Goal: Information Seeking & Learning: Learn about a topic

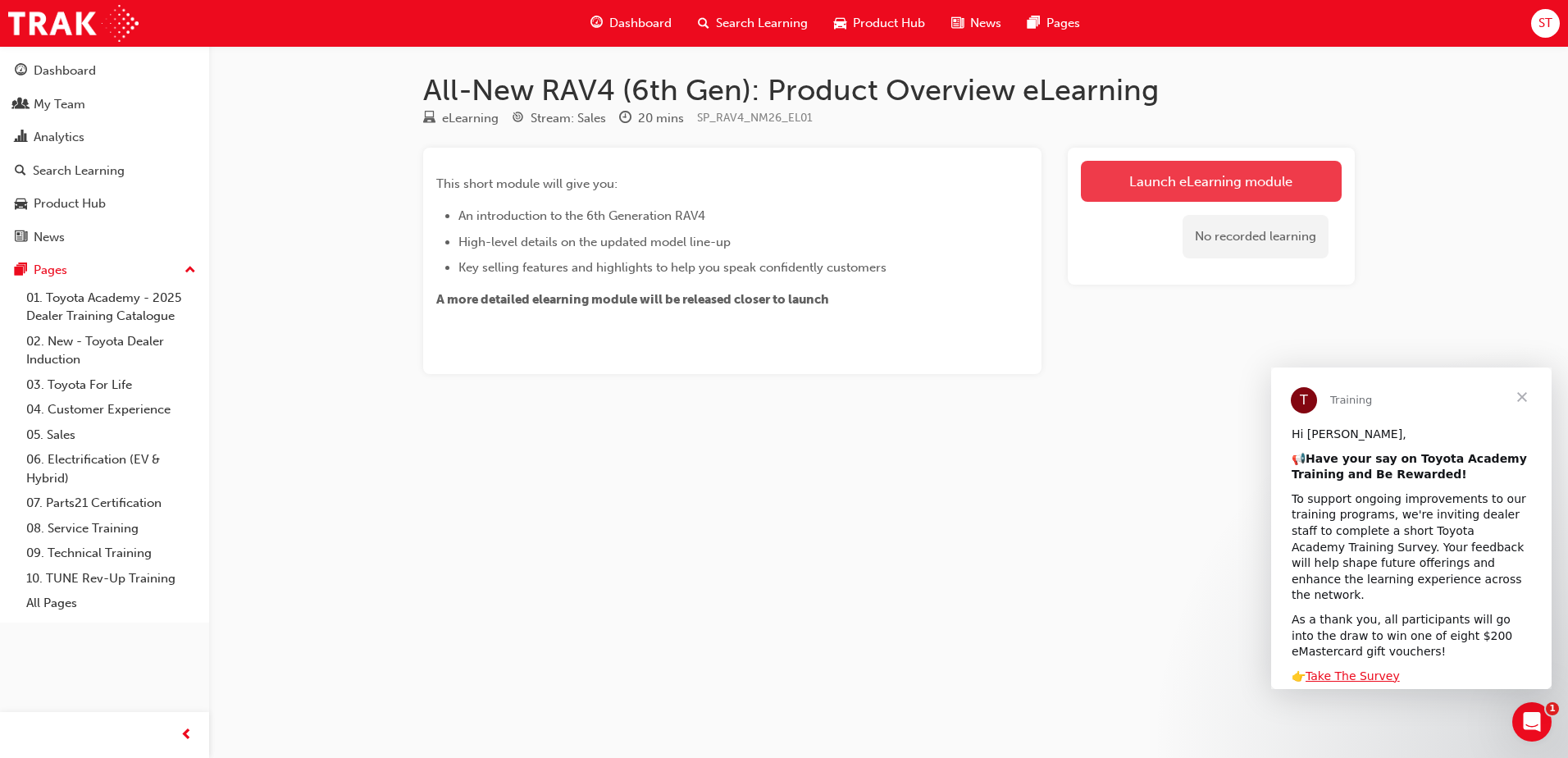
click at [1153, 190] on link "Launch eLearning module" at bounding box center [1210, 180] width 261 height 41
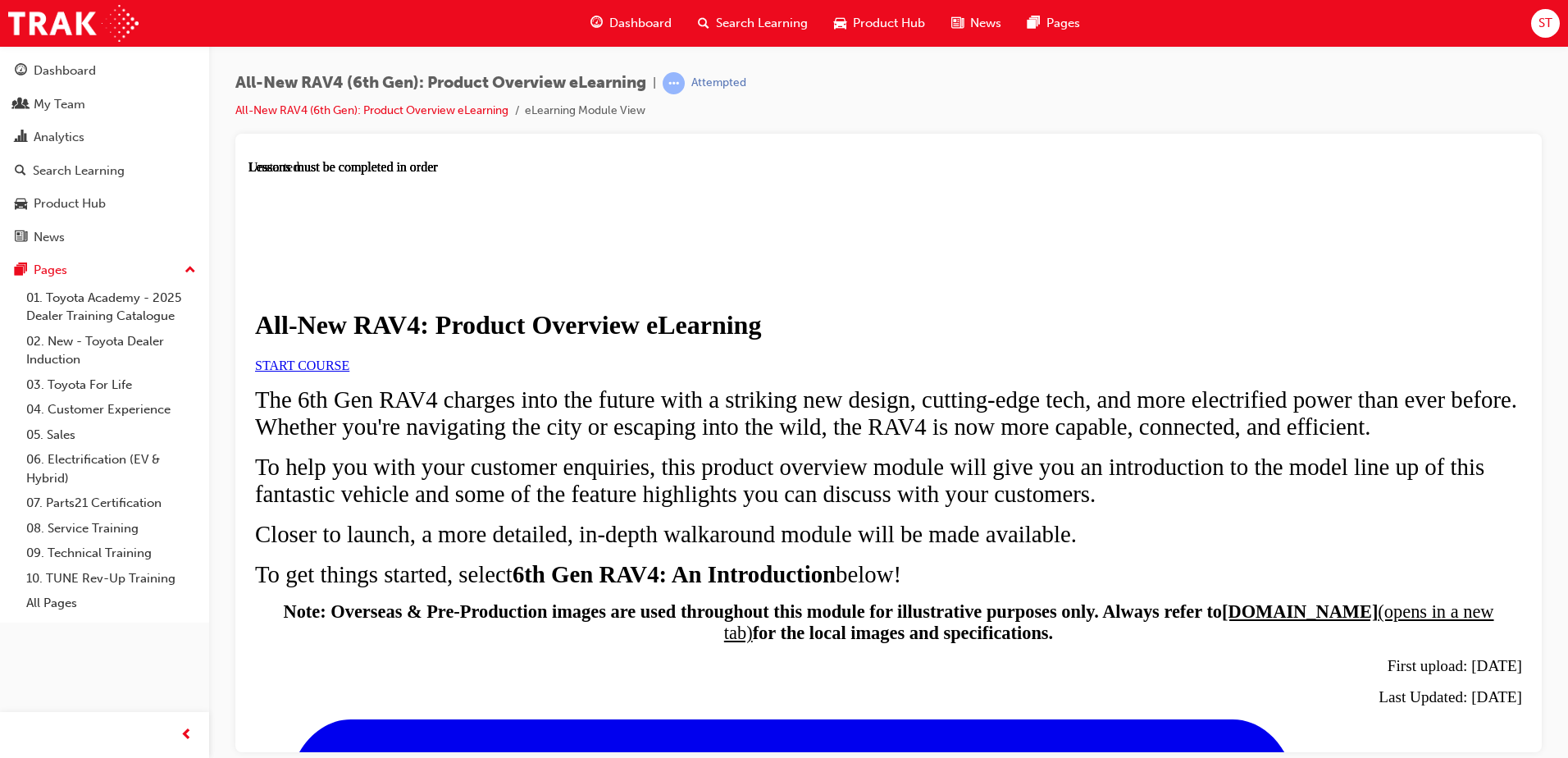
scroll to position [148, 0]
click at [349, 358] on link "START COURSE" at bounding box center [302, 364] width 94 height 14
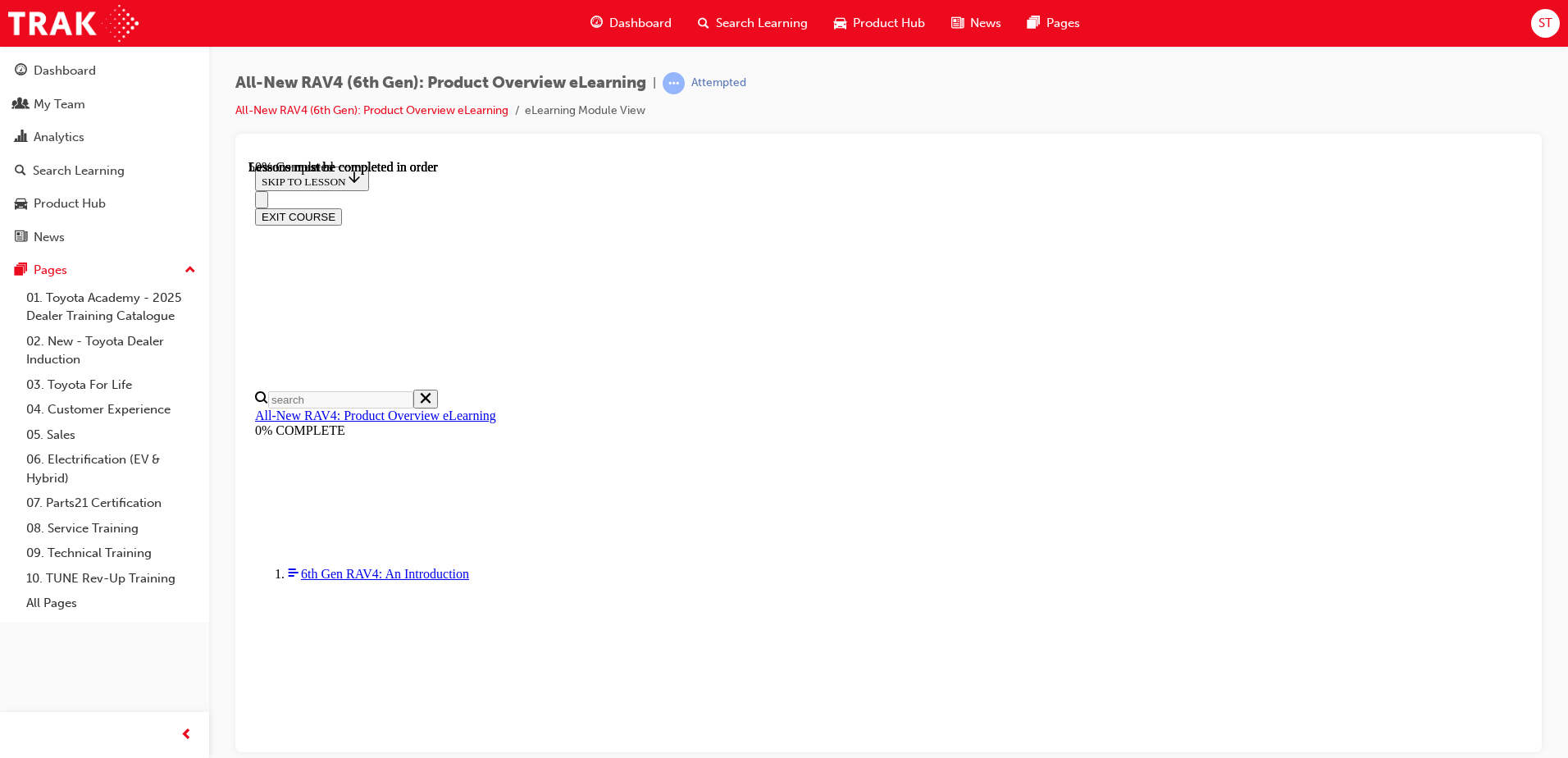
scroll to position [1673, 0]
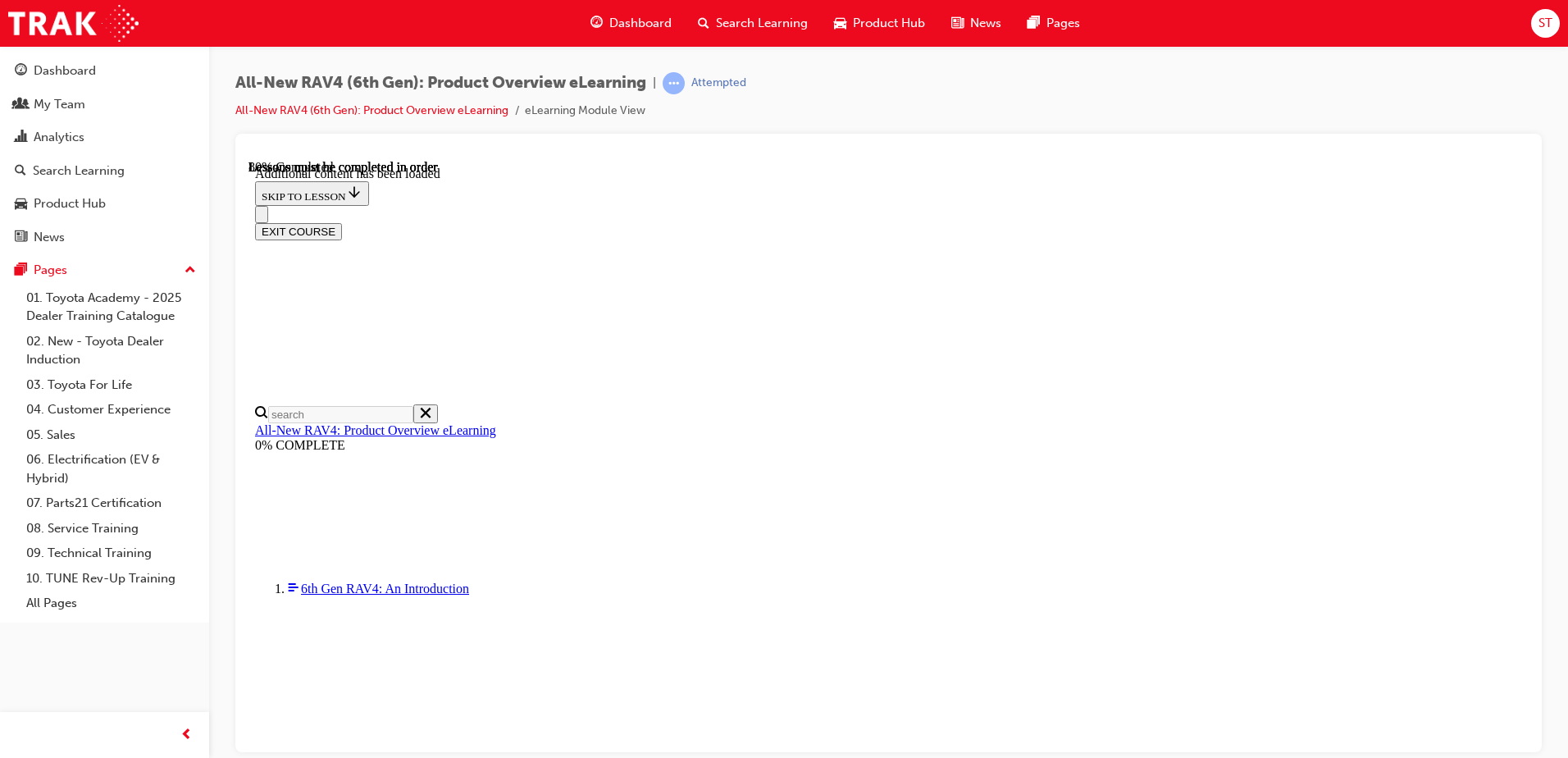
scroll to position [2327, 0]
drag, startPoint x: 961, startPoint y: 618, endPoint x: 946, endPoint y: 625, distance: 16.6
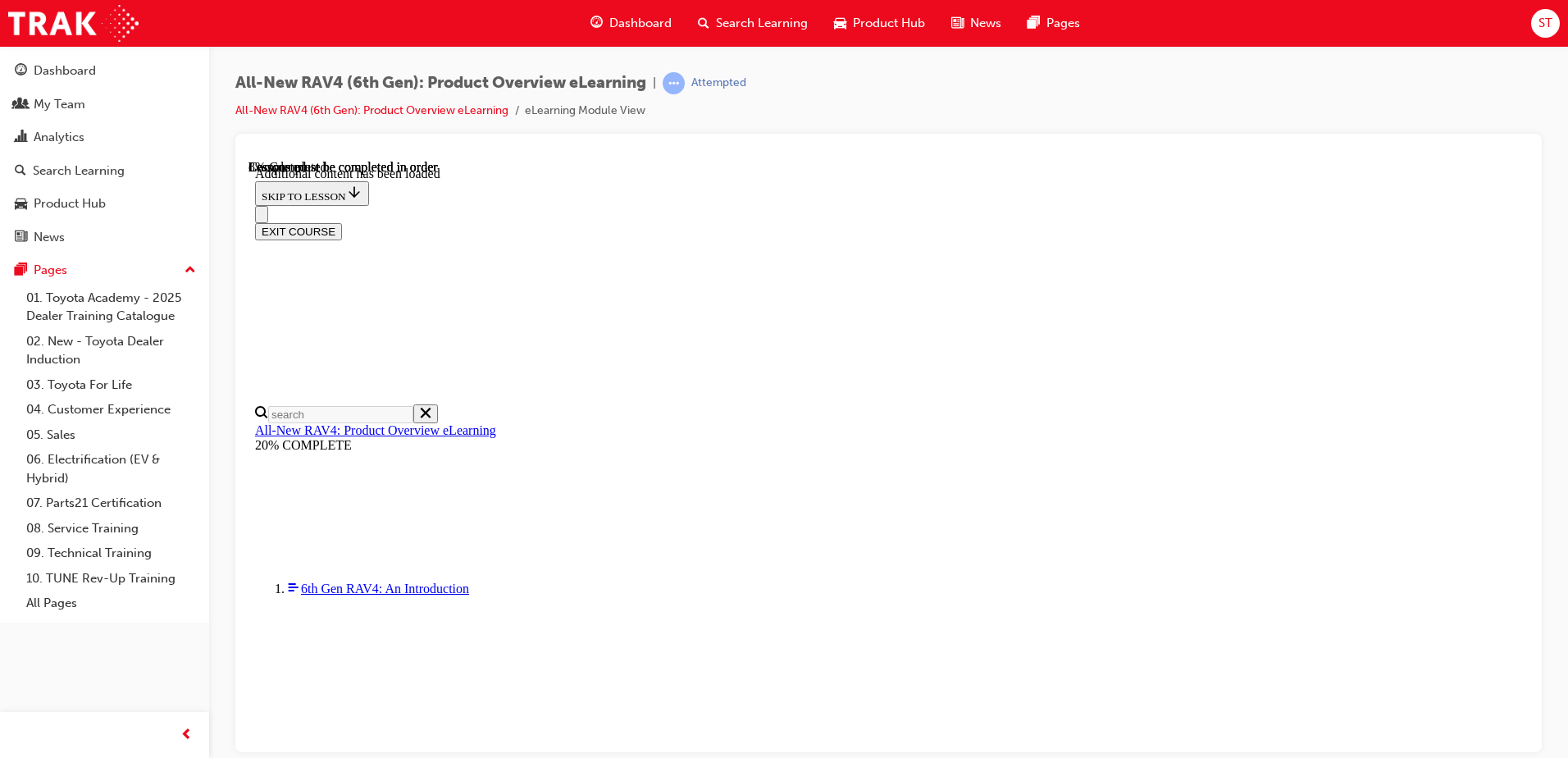
scroll to position [57, 0]
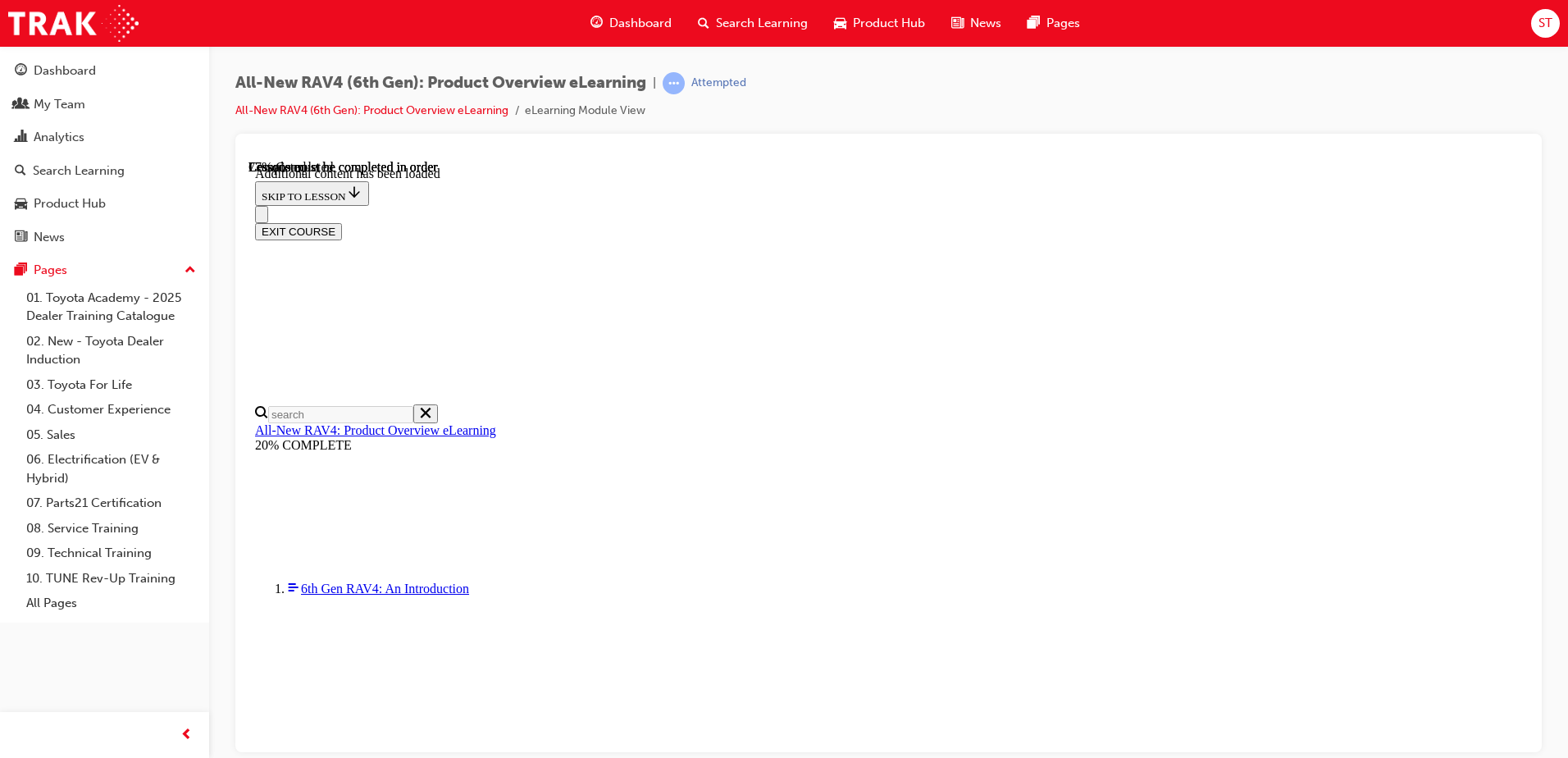
scroll to position [2121, 0]
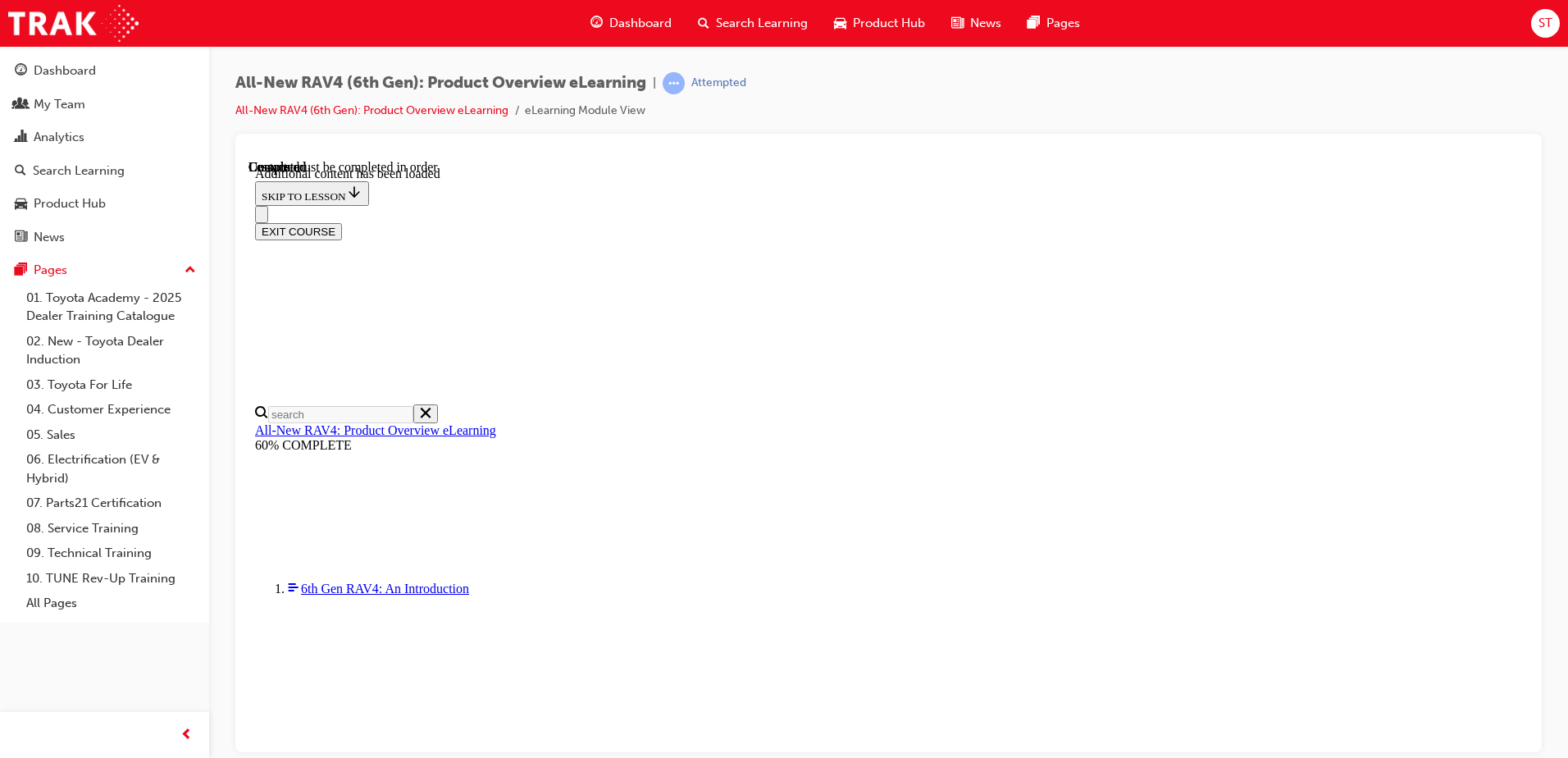
scroll to position [1640, 0]
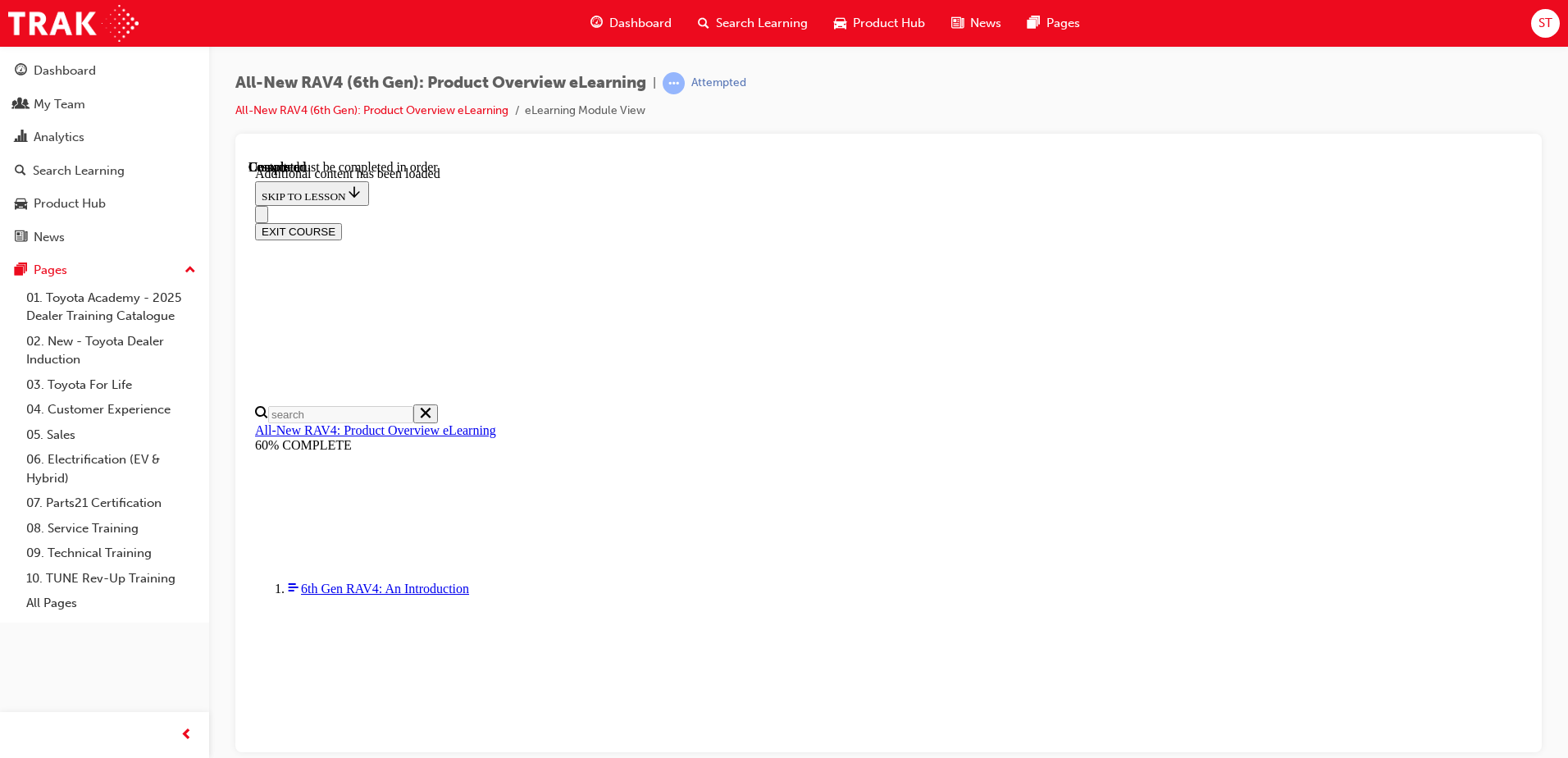
scroll to position [1780, 0]
drag, startPoint x: 1468, startPoint y: 283, endPoint x: 1459, endPoint y: 287, distance: 9.8
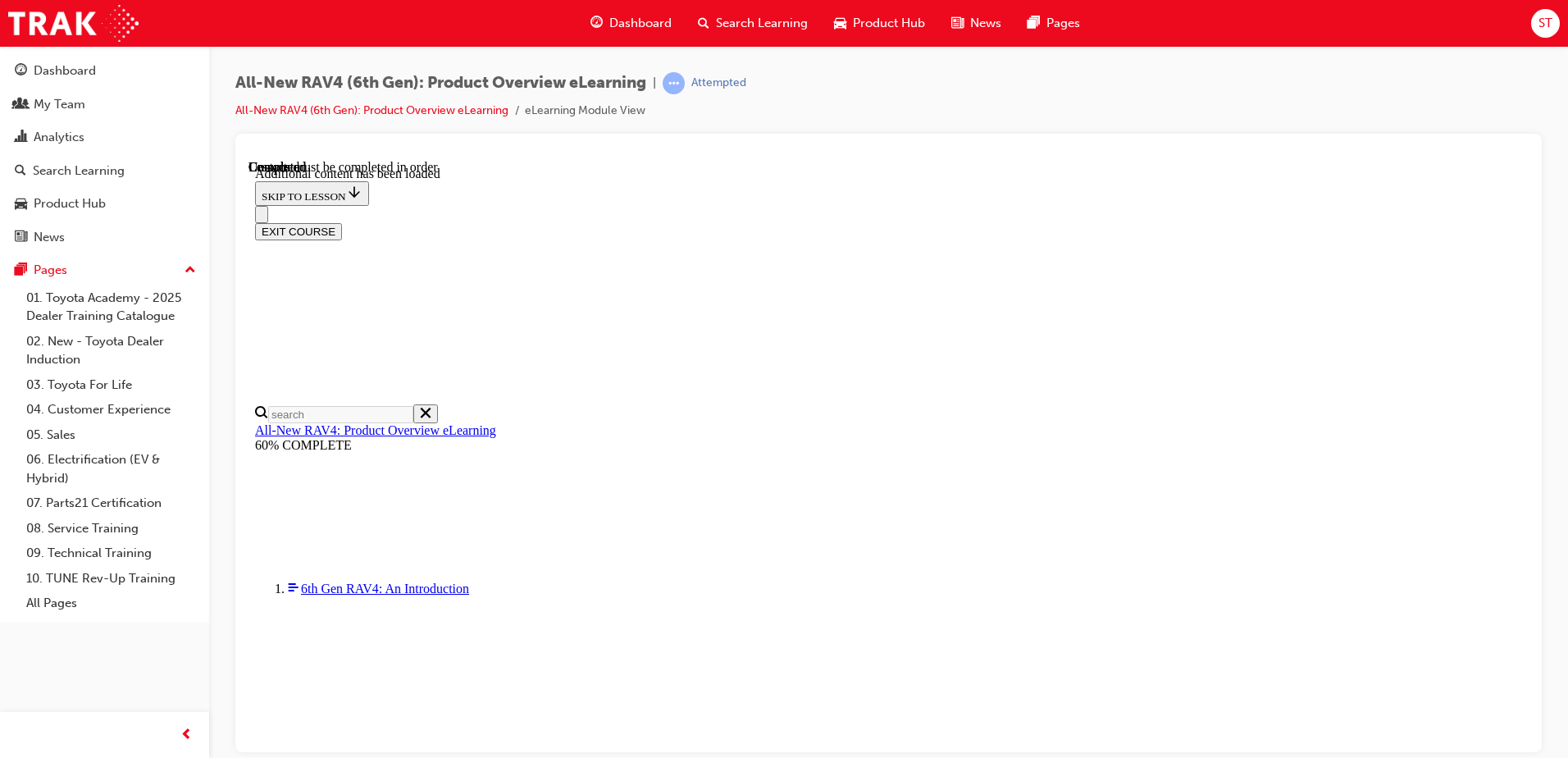
drag, startPoint x: 1277, startPoint y: 256, endPoint x: 1263, endPoint y: 262, distance: 15.2
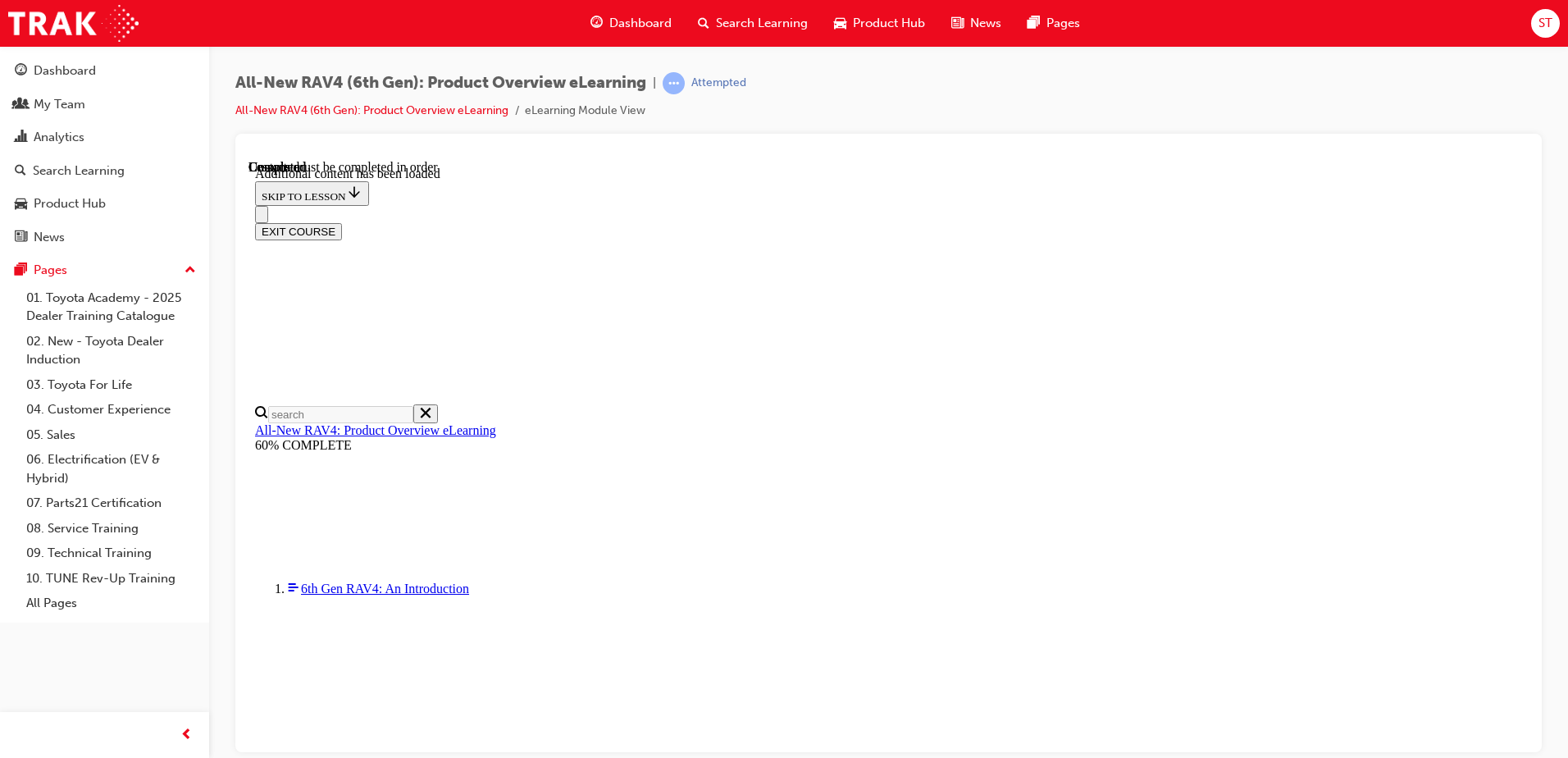
scroll to position [57, 0]
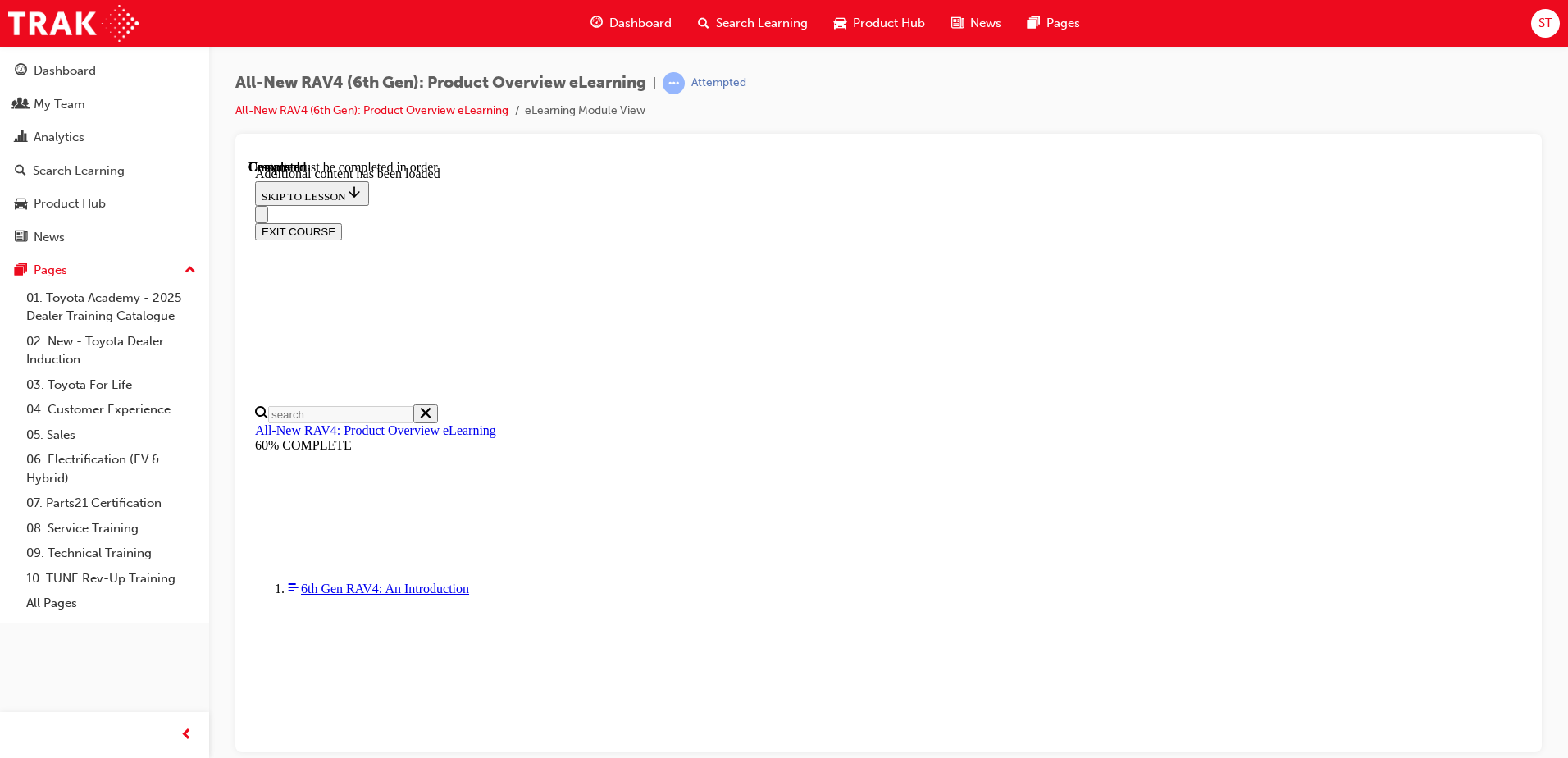
radio input "true"
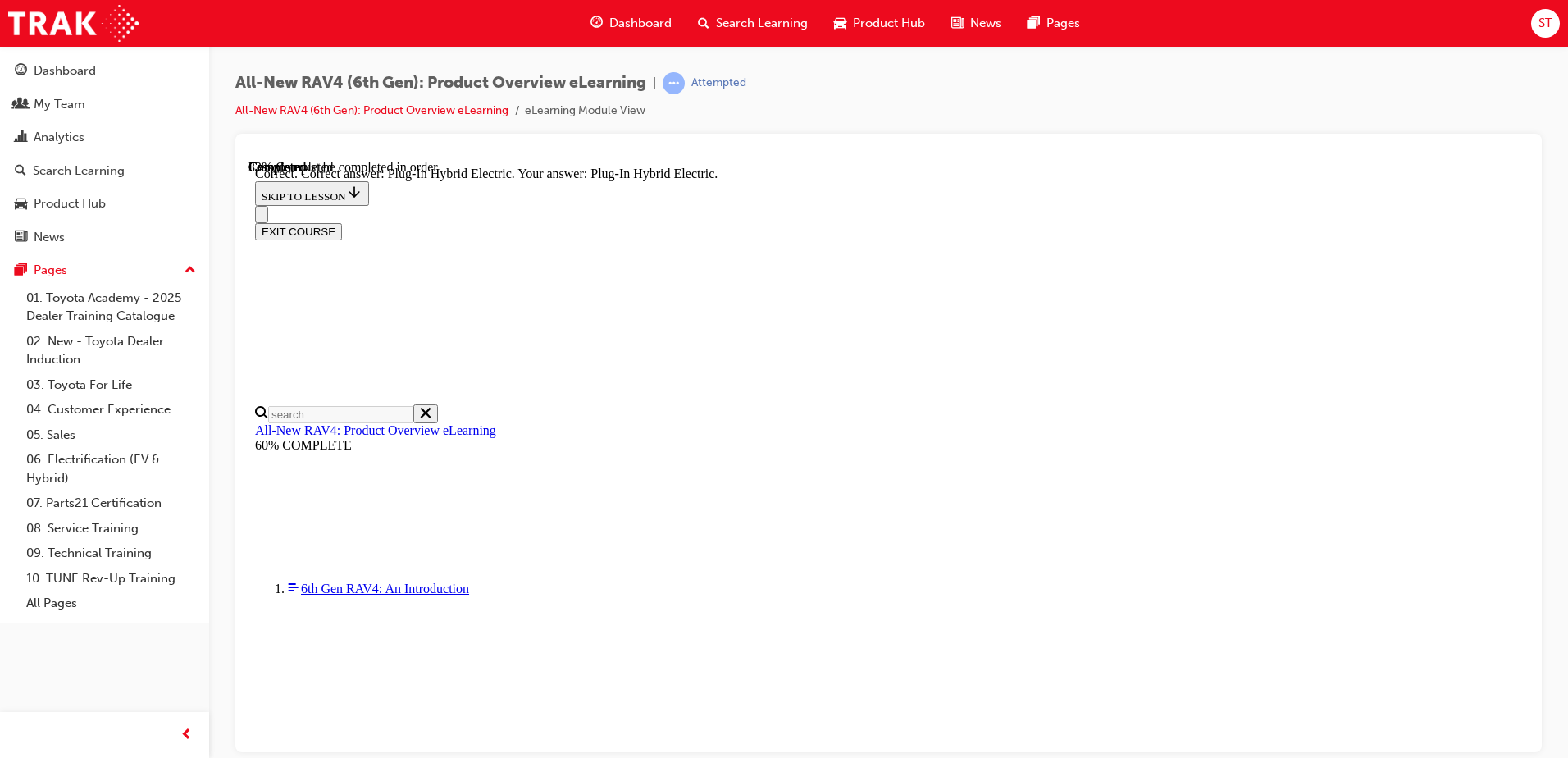
scroll to position [410, 0]
radio input "true"
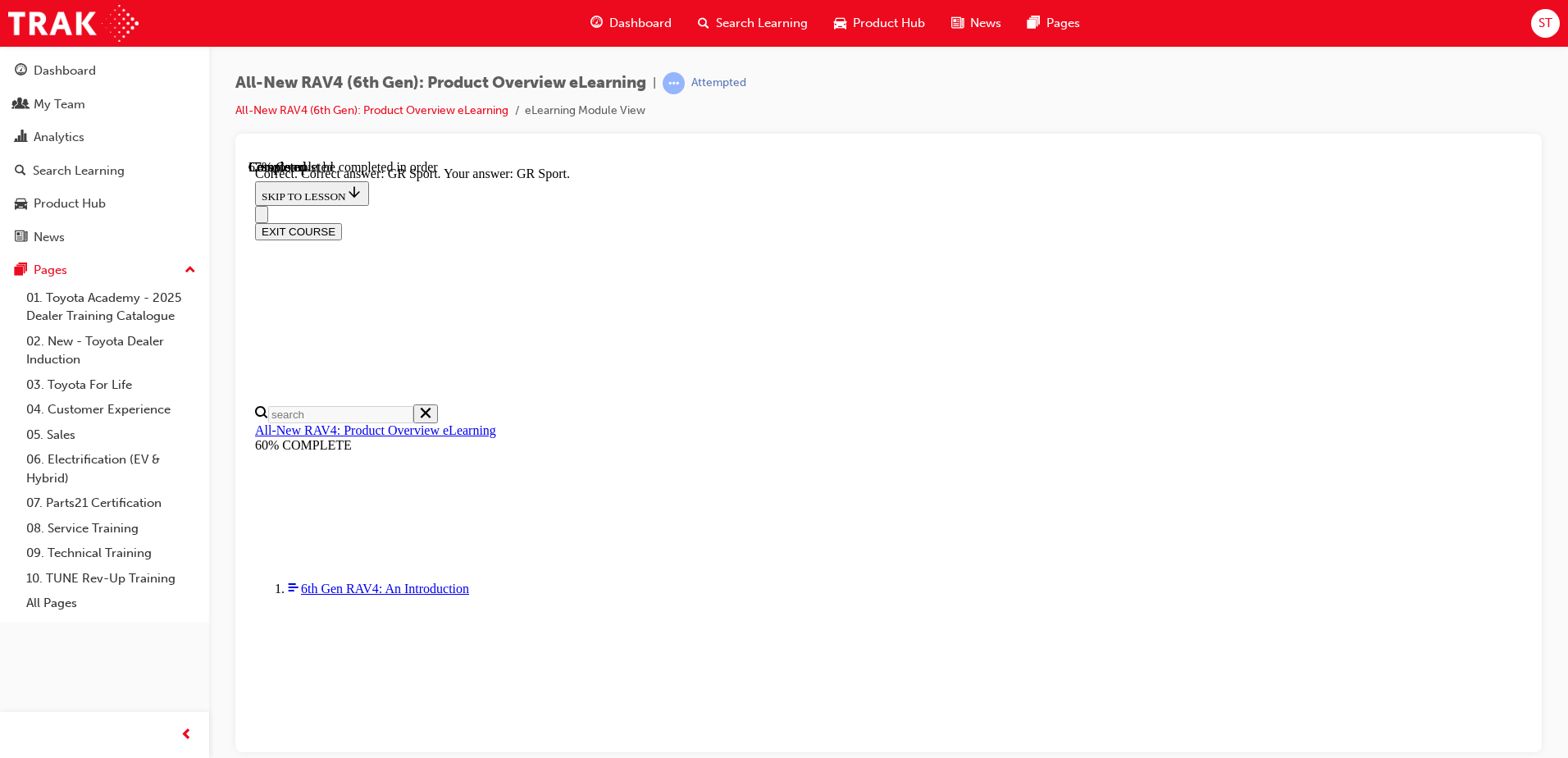
scroll to position [628, 0]
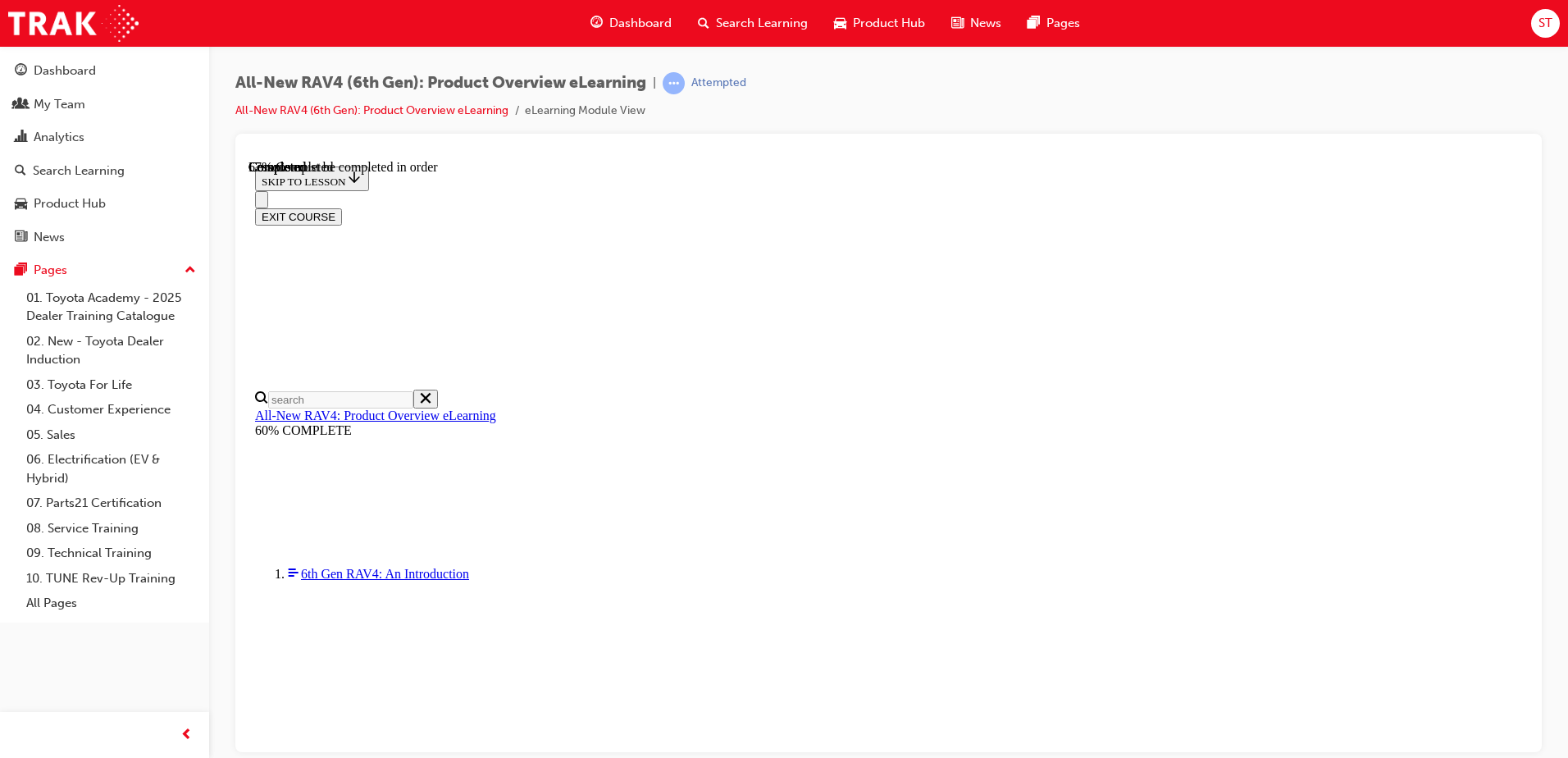
scroll to position [410, 0]
checkbox input "true"
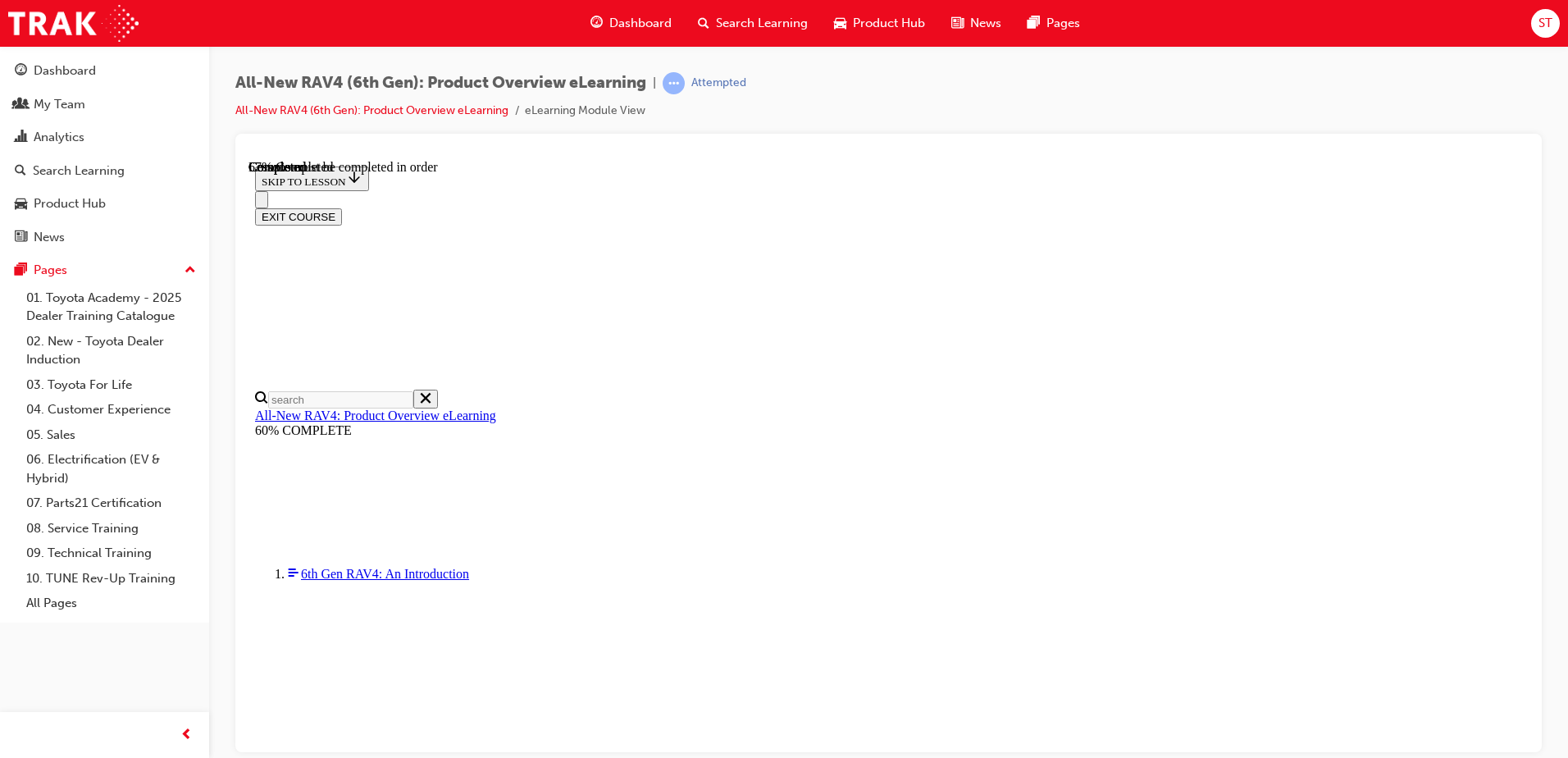
checkbox input "true"
drag, startPoint x: 1033, startPoint y: 633, endPoint x: 1019, endPoint y: 633, distance: 14.0
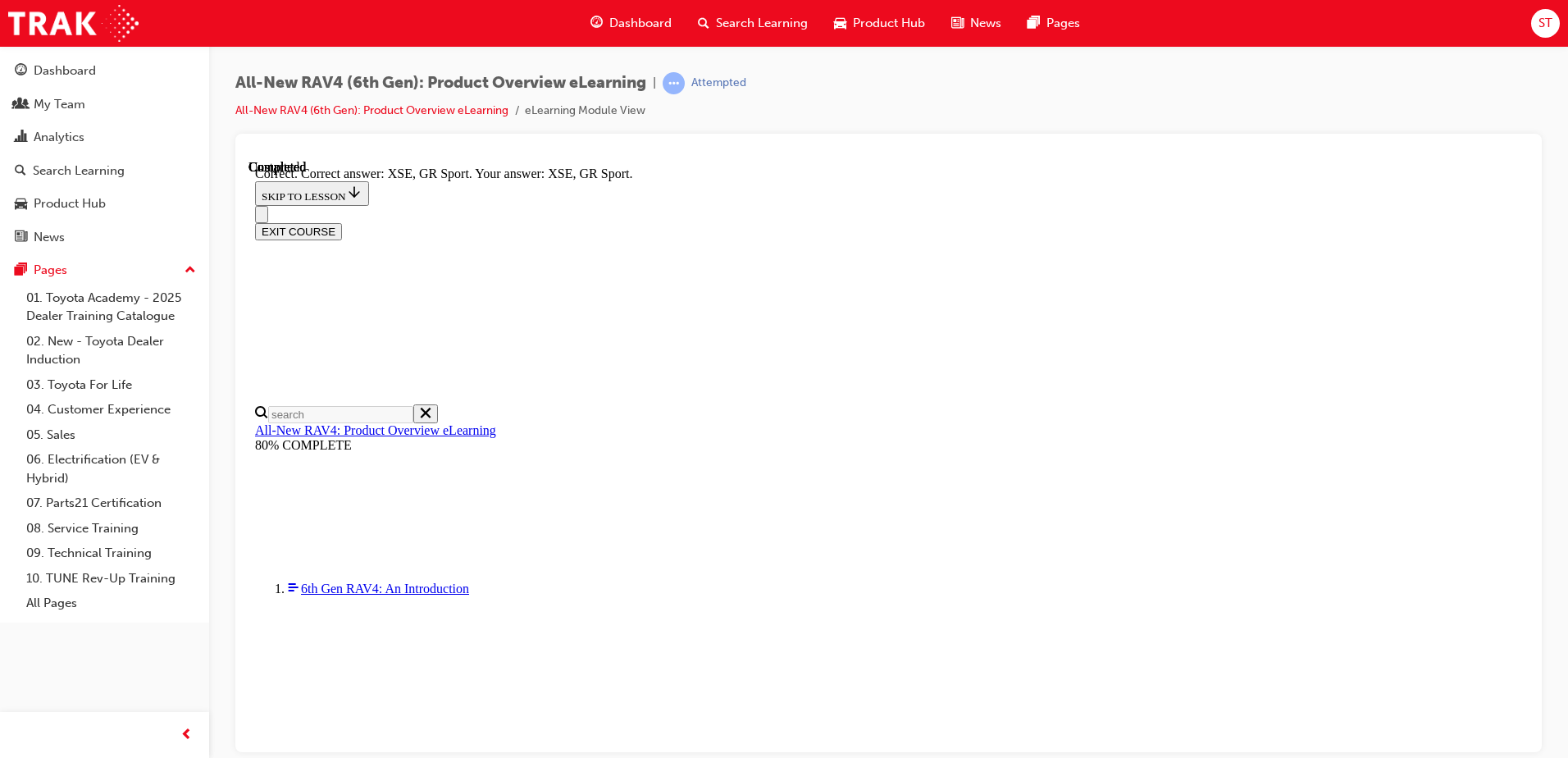
scroll to position [633, 0]
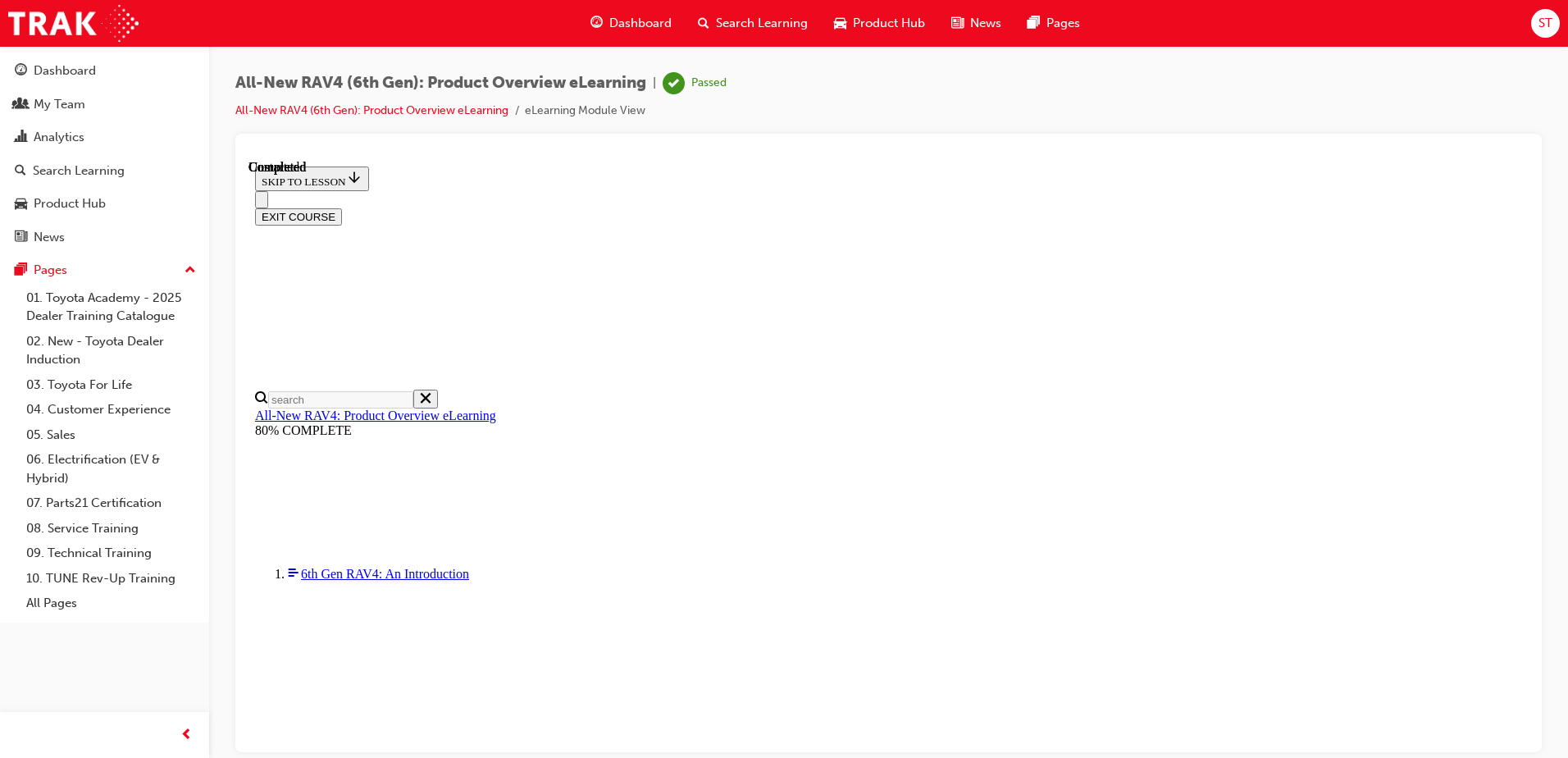
scroll to position [310, 0]
